Goal: Ask a question

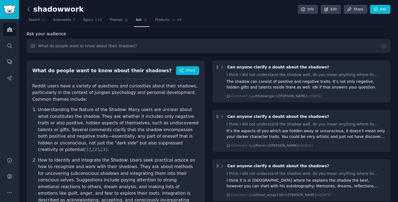
click at [27, 8] on icon at bounding box center [29, 10] width 6 height 6
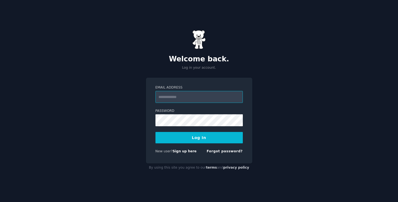
type input "**********"
click at [198, 140] on button "Log In" at bounding box center [198, 137] width 87 height 11
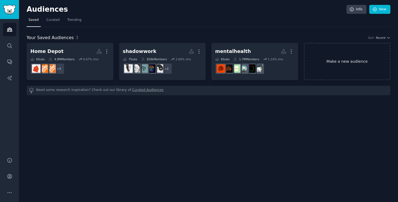
click at [349, 62] on link "Make a new audience" at bounding box center [347, 61] width 87 height 37
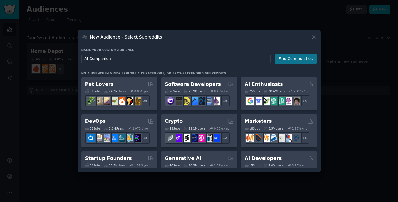
type input "AI Companion"
click at [295, 61] on button "Find Communities" at bounding box center [295, 59] width 42 height 10
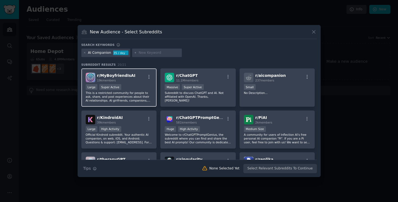
click at [127, 77] on span "r/ MyBoyfriendIsAI" at bounding box center [116, 75] width 38 height 4
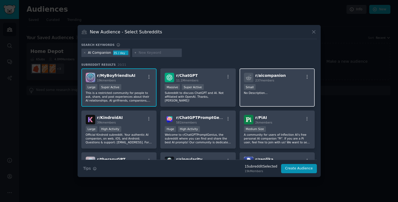
click at [283, 83] on div "r/ aicompanion 237 members Small No Description..." at bounding box center [276, 87] width 75 height 38
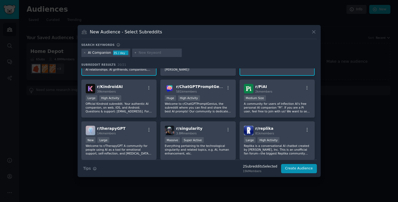
scroll to position [41, 0]
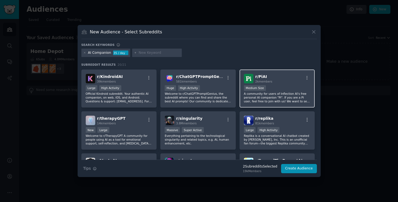
click at [262, 98] on p "A community for users of Inflection AI's free personal AI companion "Pi". If yo…" at bounding box center [277, 97] width 67 height 11
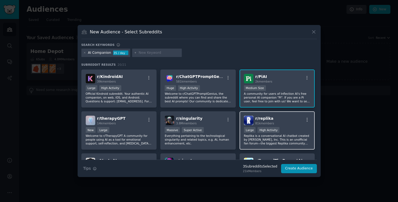
click at [265, 118] on span "r/ replika" at bounding box center [264, 118] width 18 height 4
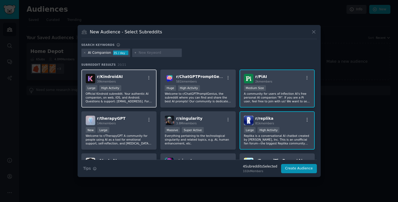
click at [136, 98] on p "Official Kindroid subreddit. Your authentic AI companion, on web, iOS, and Andr…" at bounding box center [119, 97] width 67 height 11
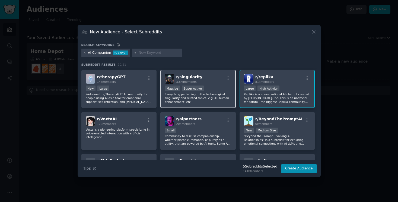
scroll to position [83, 0]
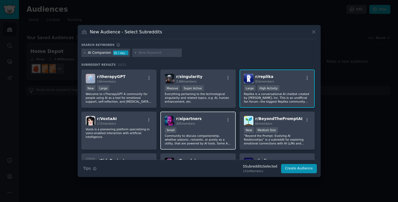
click at [206, 141] on p "Community to discuss companionship, whether platonic, romantic, or purely as a …" at bounding box center [198, 139] width 67 height 11
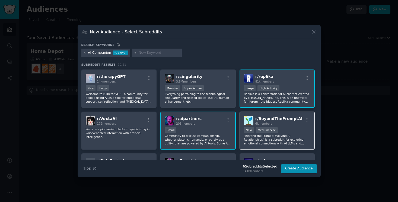
click at [281, 140] on p "“Beyond the Prompt: Evolving AI Relationships” is a subreddit for exploring emo…" at bounding box center [277, 139] width 67 height 11
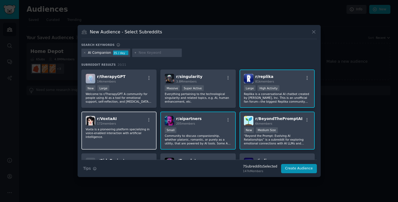
click at [117, 137] on p "Voxta is a pioneering platform specializing in voice-enabled interaction with a…" at bounding box center [119, 132] width 67 height 11
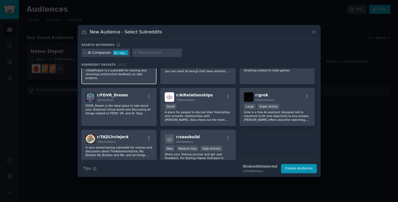
scroll to position [191, 0]
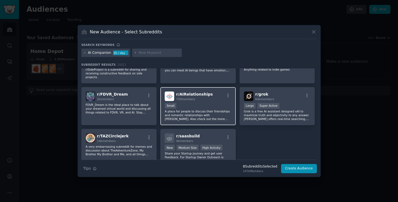
click at [226, 120] on p "A place for people to discuss their friendships and romantic relationships with…" at bounding box center [198, 114] width 67 height 11
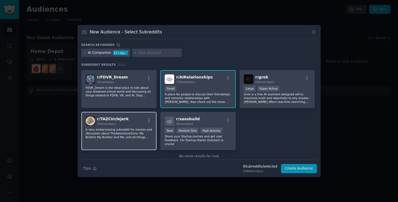
scroll to position [208, 0]
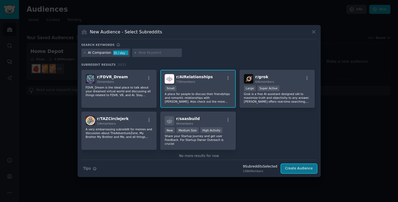
click at [307, 169] on button "Create Audience" at bounding box center [299, 168] width 36 height 9
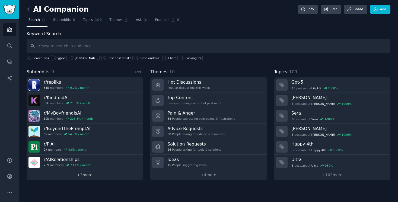
click at [88, 175] on link "+ 3 more" at bounding box center [85, 174] width 116 height 9
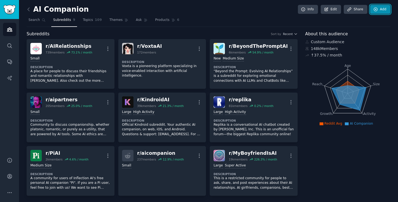
click at [381, 10] on link "Add" at bounding box center [380, 9] width 20 height 9
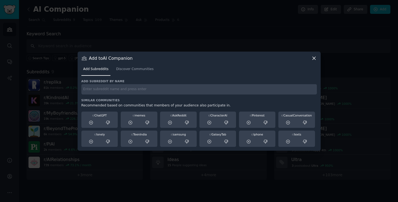
click at [214, 91] on input "text" at bounding box center [198, 89] width 235 height 11
paste input "ArtificialSentience"
type input "ArtificialSentience"
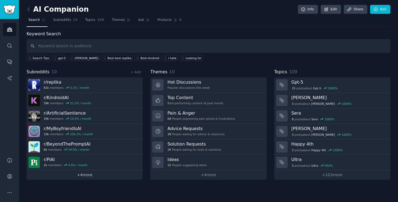
click at [87, 176] on link "+ 4 more" at bounding box center [85, 174] width 116 height 9
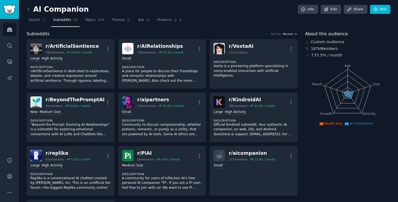
click at [294, 33] on icon "button" at bounding box center [296, 34] width 4 height 4
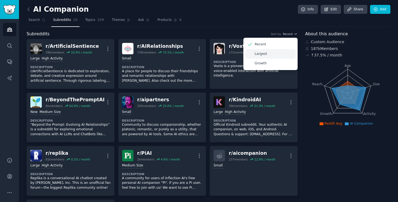
click at [273, 52] on div "Largest" at bounding box center [270, 53] width 50 height 9
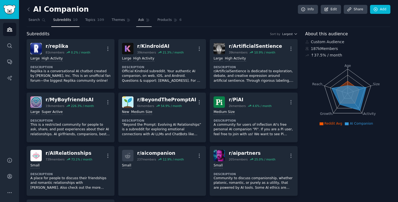
click at [139, 20] on span "Ask" at bounding box center [141, 20] width 6 height 5
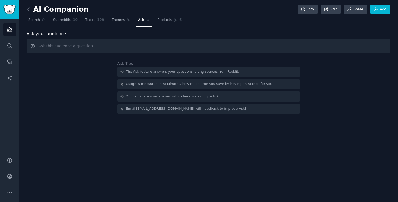
click at [125, 46] on input "text" at bounding box center [209, 46] width 364 height 14
type input "What qualities are most desirable in a companion?"
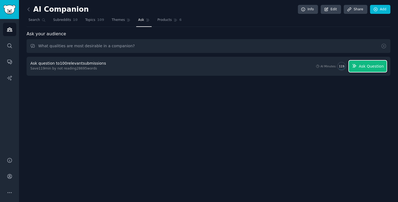
click at [369, 69] on button "Ask Question" at bounding box center [368, 65] width 38 height 11
